Goal: Task Accomplishment & Management: Manage account settings

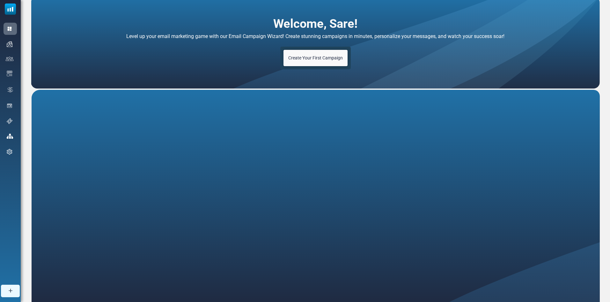
scroll to position [50, 0]
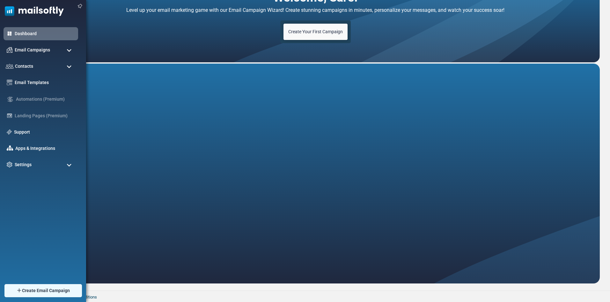
click at [70, 66] on span at bounding box center [69, 67] width 5 height 6
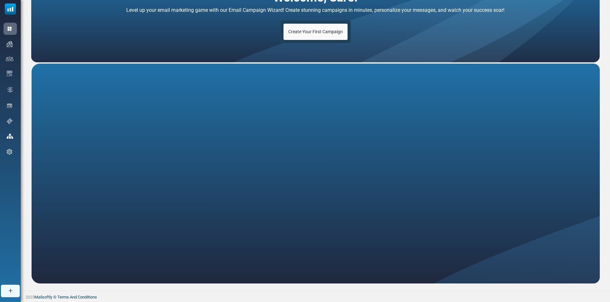
scroll to position [0, 0]
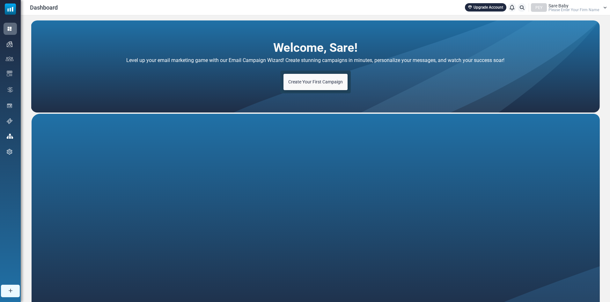
click at [602, 9] on div "PEY Sare Baby Please Enter Your Firm Name" at bounding box center [569, 7] width 76 height 9
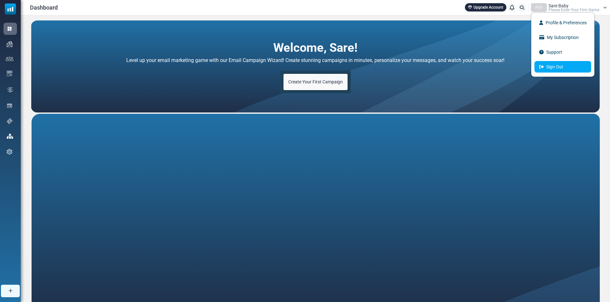
click at [562, 67] on link "Sign Out" at bounding box center [563, 66] width 57 height 11
